Goal: Find specific page/section

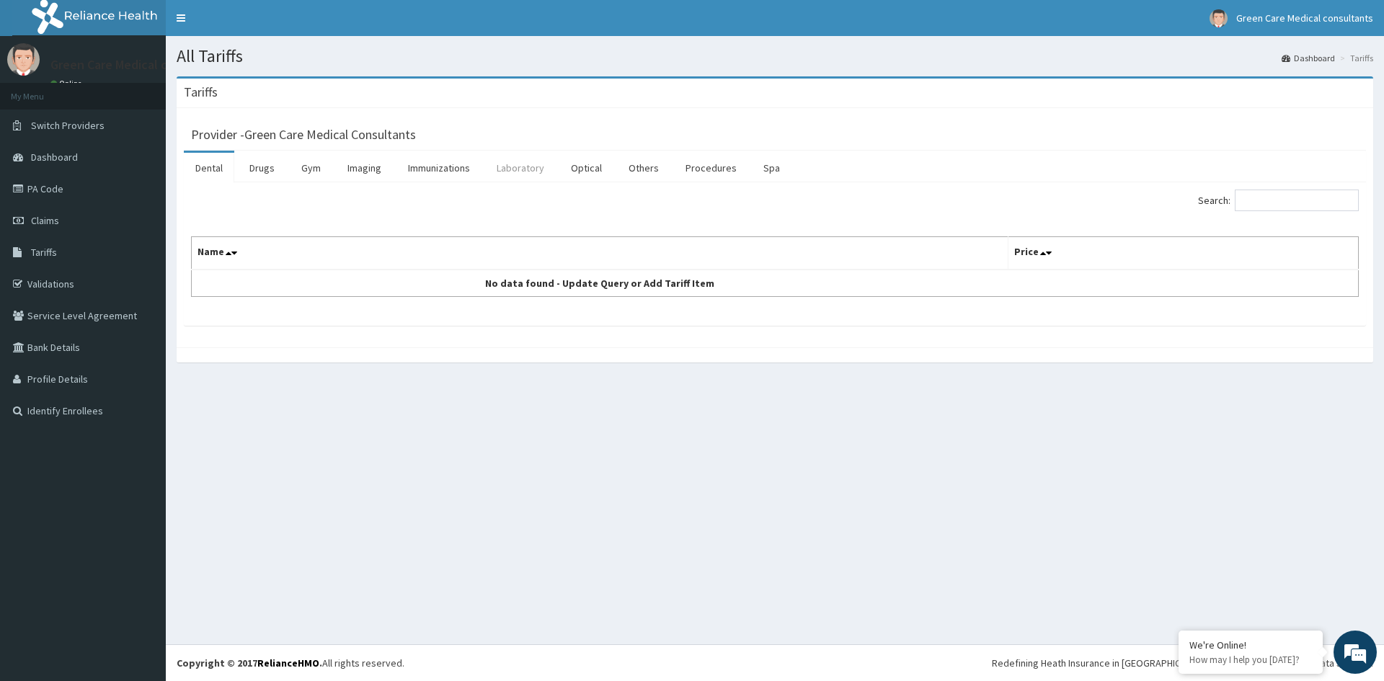
click at [530, 174] on link "Laboratory" at bounding box center [520, 168] width 71 height 30
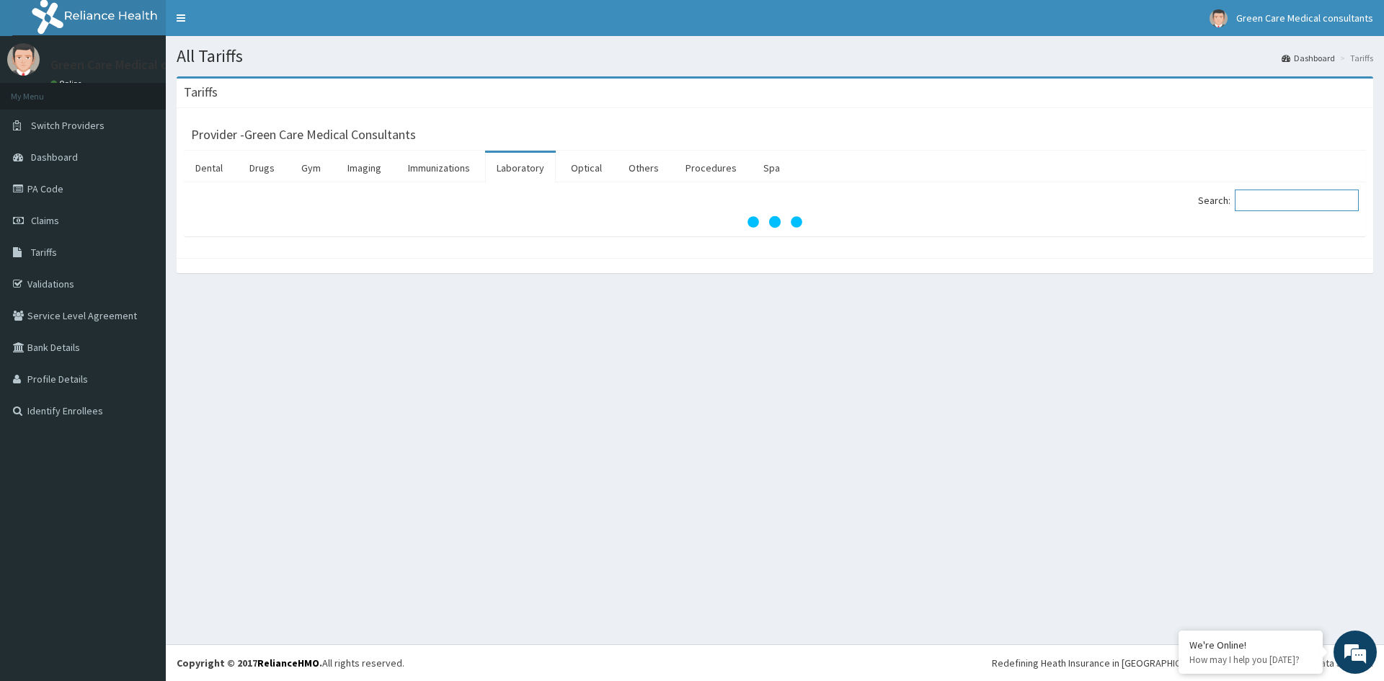
click at [1277, 203] on input "Search:" at bounding box center [1297, 201] width 124 height 22
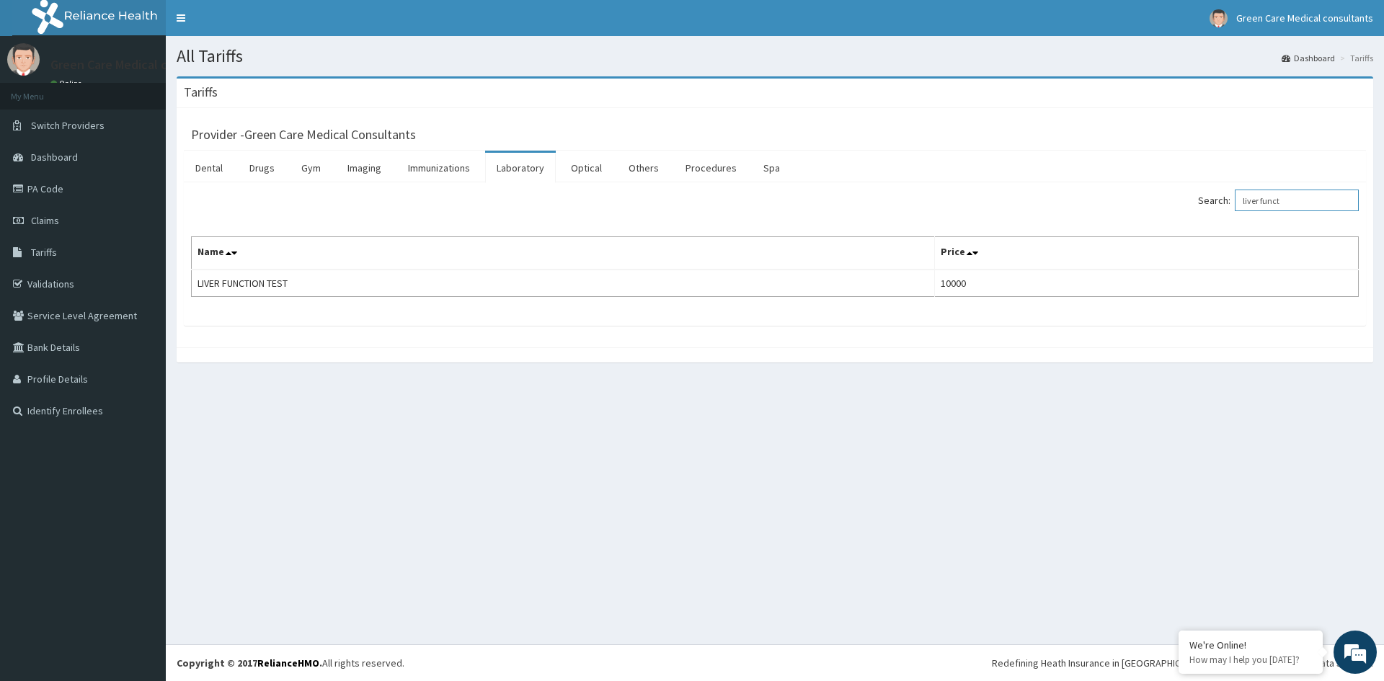
drag, startPoint x: 1313, startPoint y: 208, endPoint x: 1232, endPoint y: 218, distance: 82.0
click at [1232, 218] on div "Search: liver funct Name Price LIVER FUNCTION TEST 10000" at bounding box center [775, 243] width 1168 height 107
type input "e/u/cr"
